Goal: Information Seeking & Learning: Understand process/instructions

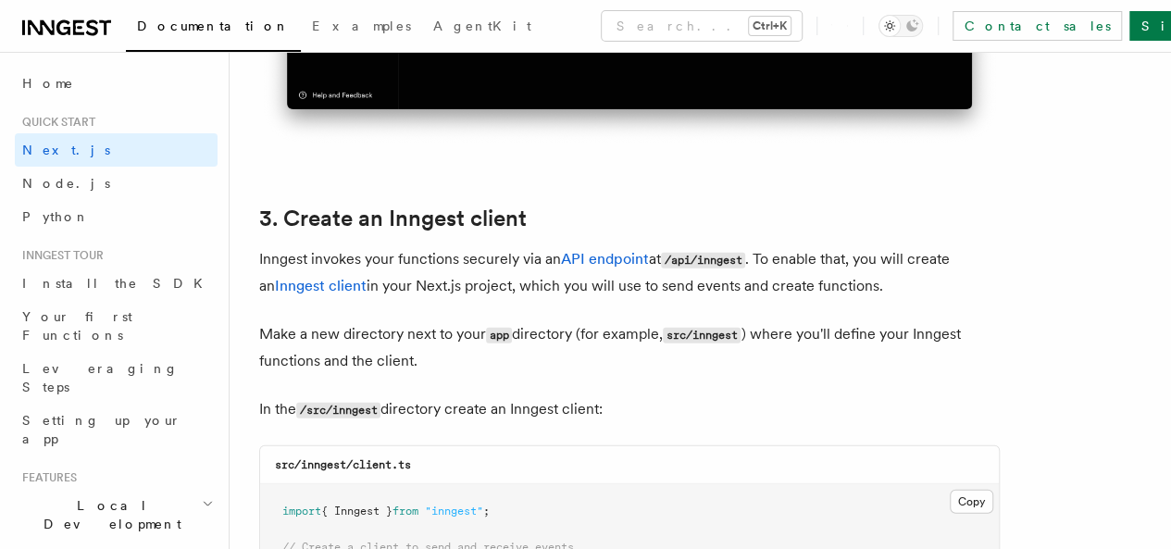
scroll to position [2044, 0]
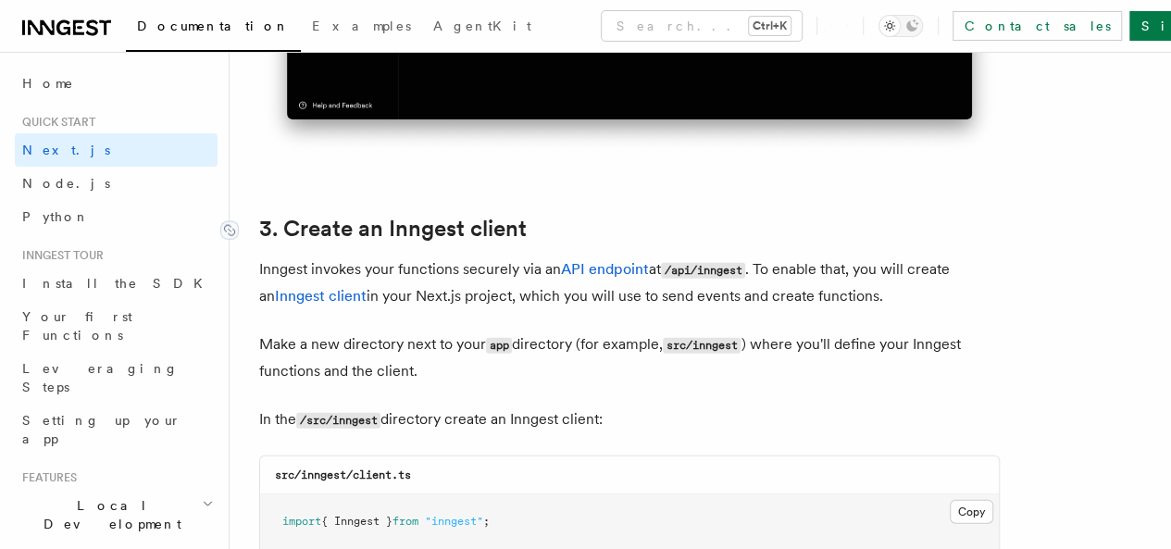
click at [395, 216] on link "3. Create an Inngest client" at bounding box center [392, 229] width 267 height 26
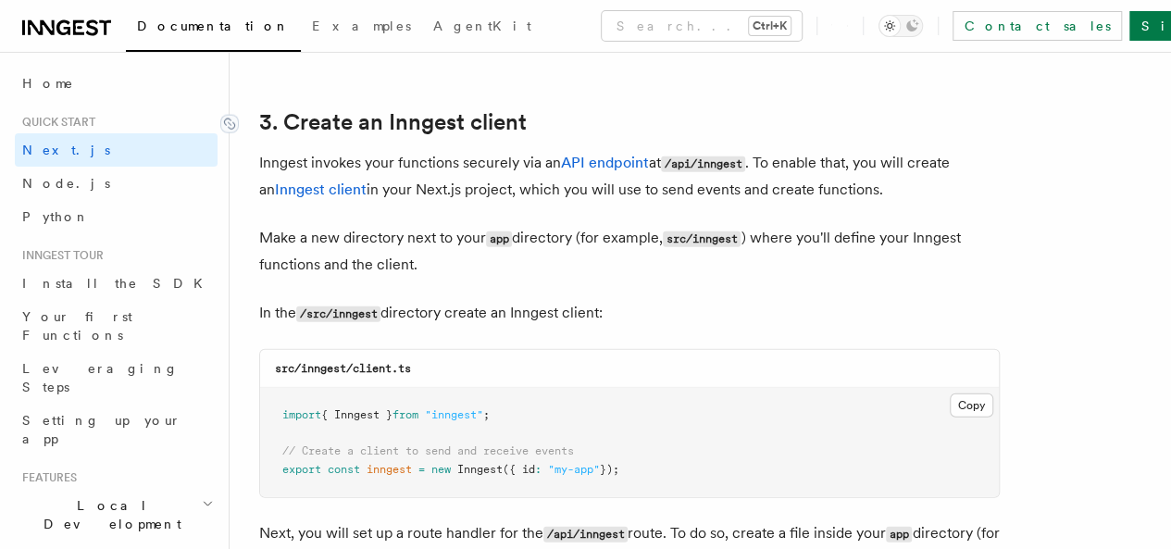
scroll to position [2153, 0]
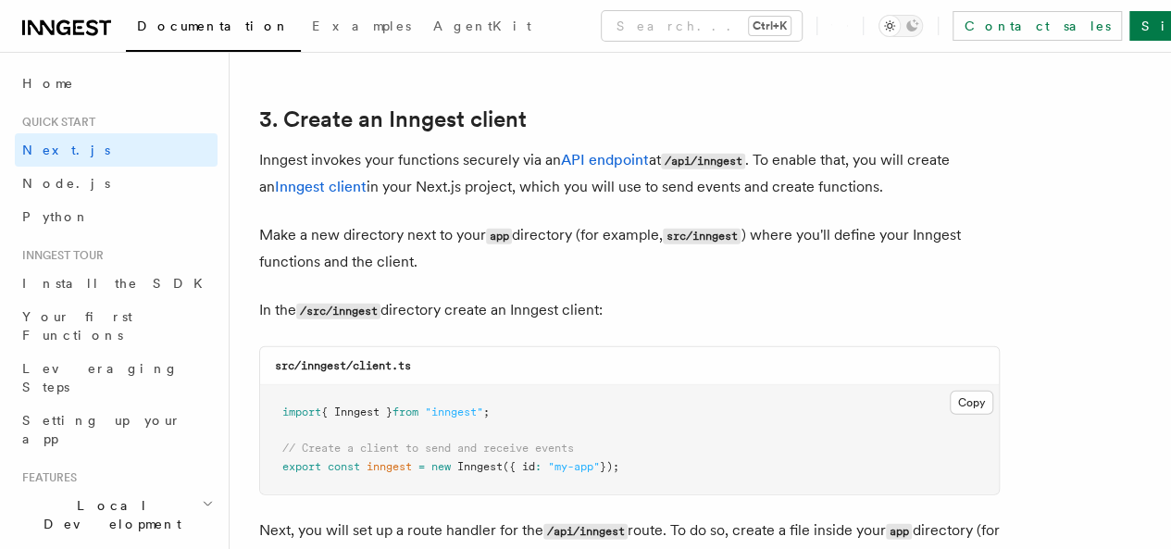
click at [74, 19] on icon at bounding box center [66, 28] width 89 height 22
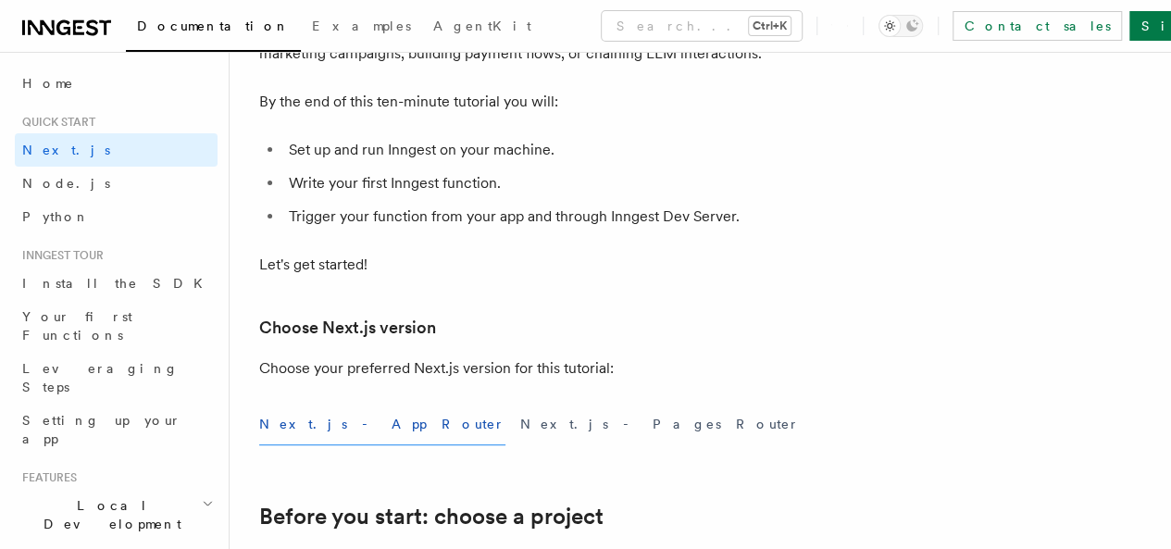
scroll to position [50, 0]
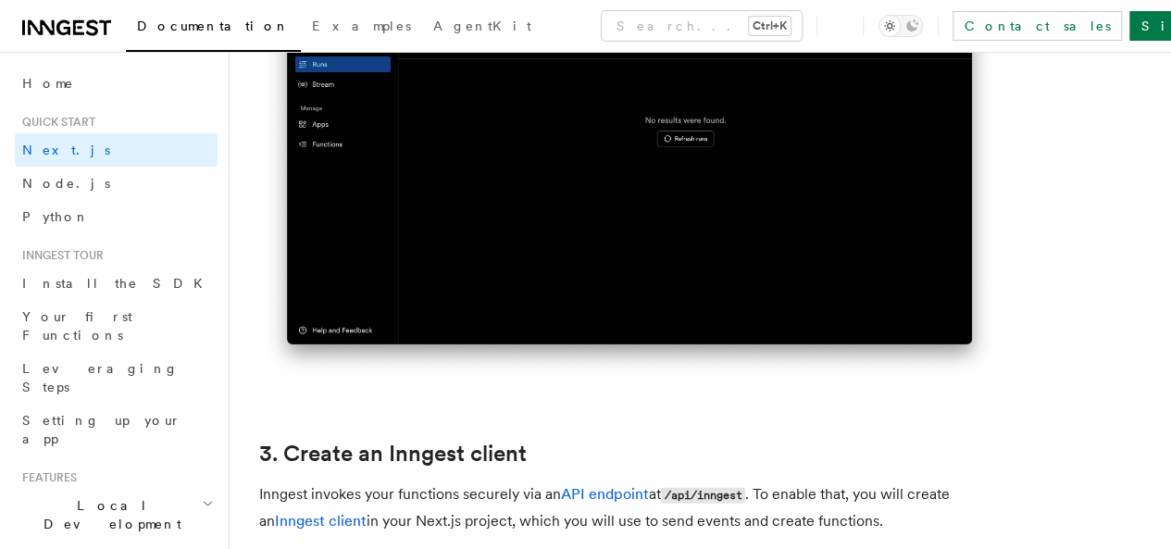
scroll to position [1830, 0]
